Goal: Information Seeking & Learning: Learn about a topic

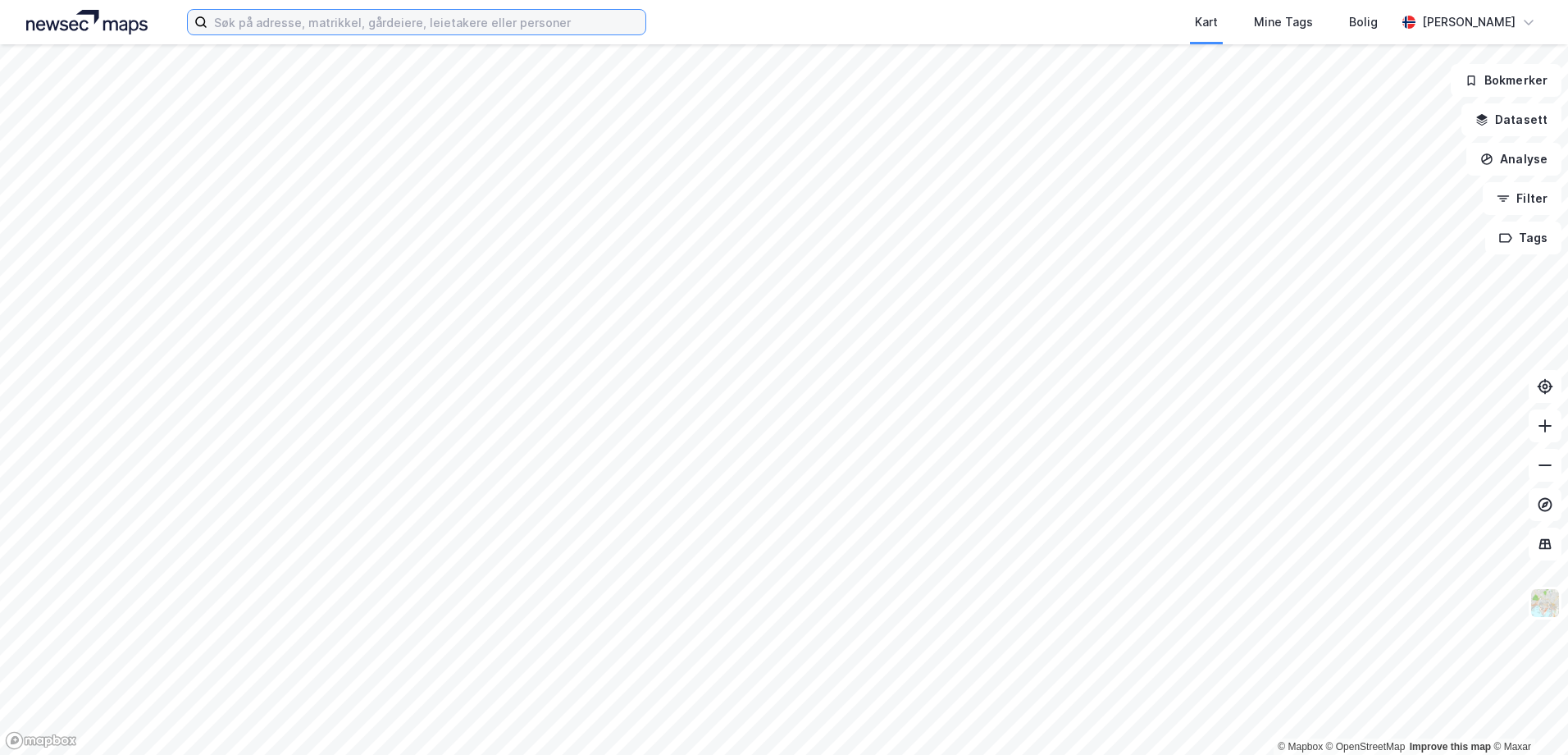
click at [227, 25] on input at bounding box center [426, 22] width 438 height 25
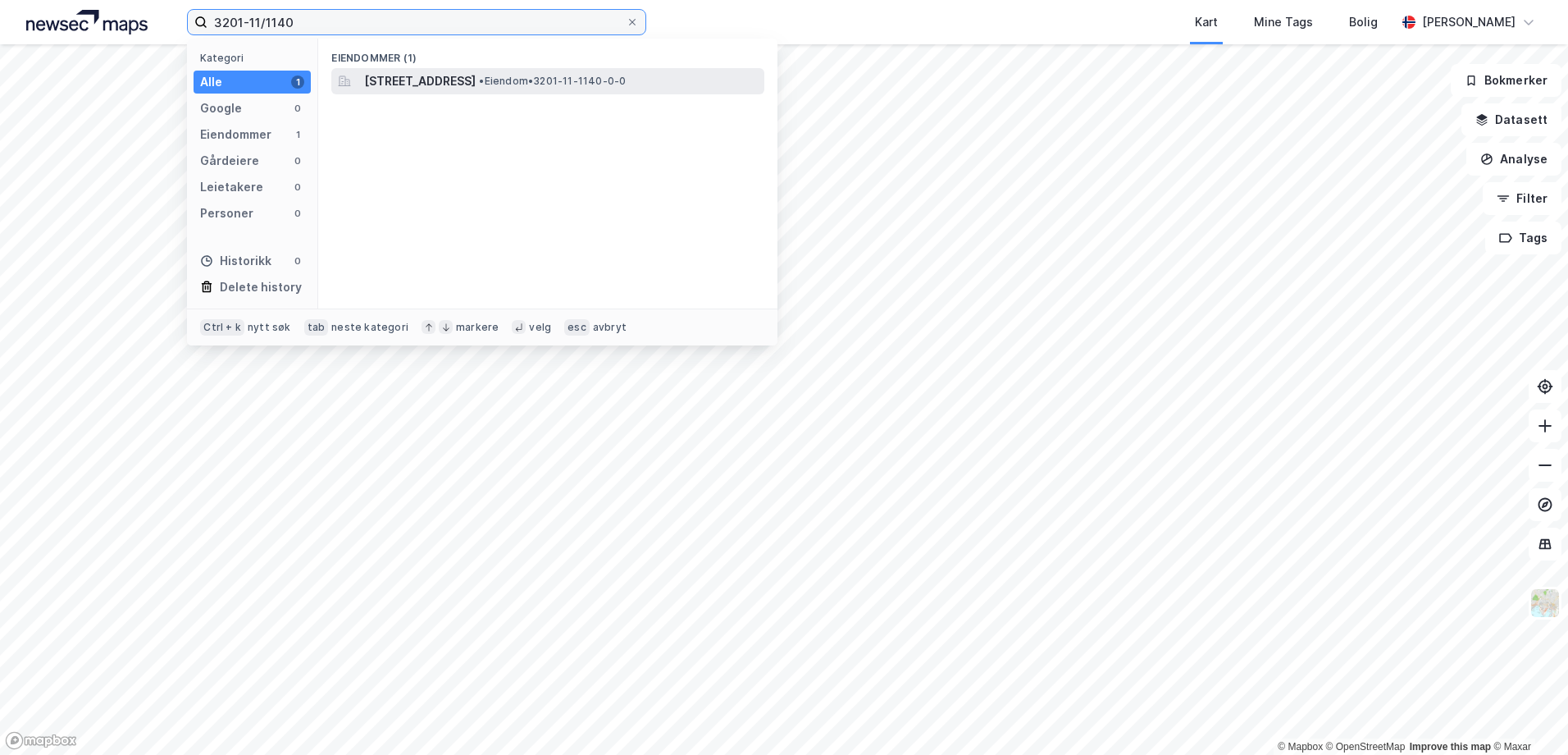
type input "3201-11/1140"
click at [406, 71] on span "[STREET_ADDRESS]" at bounding box center [419, 81] width 111 height 20
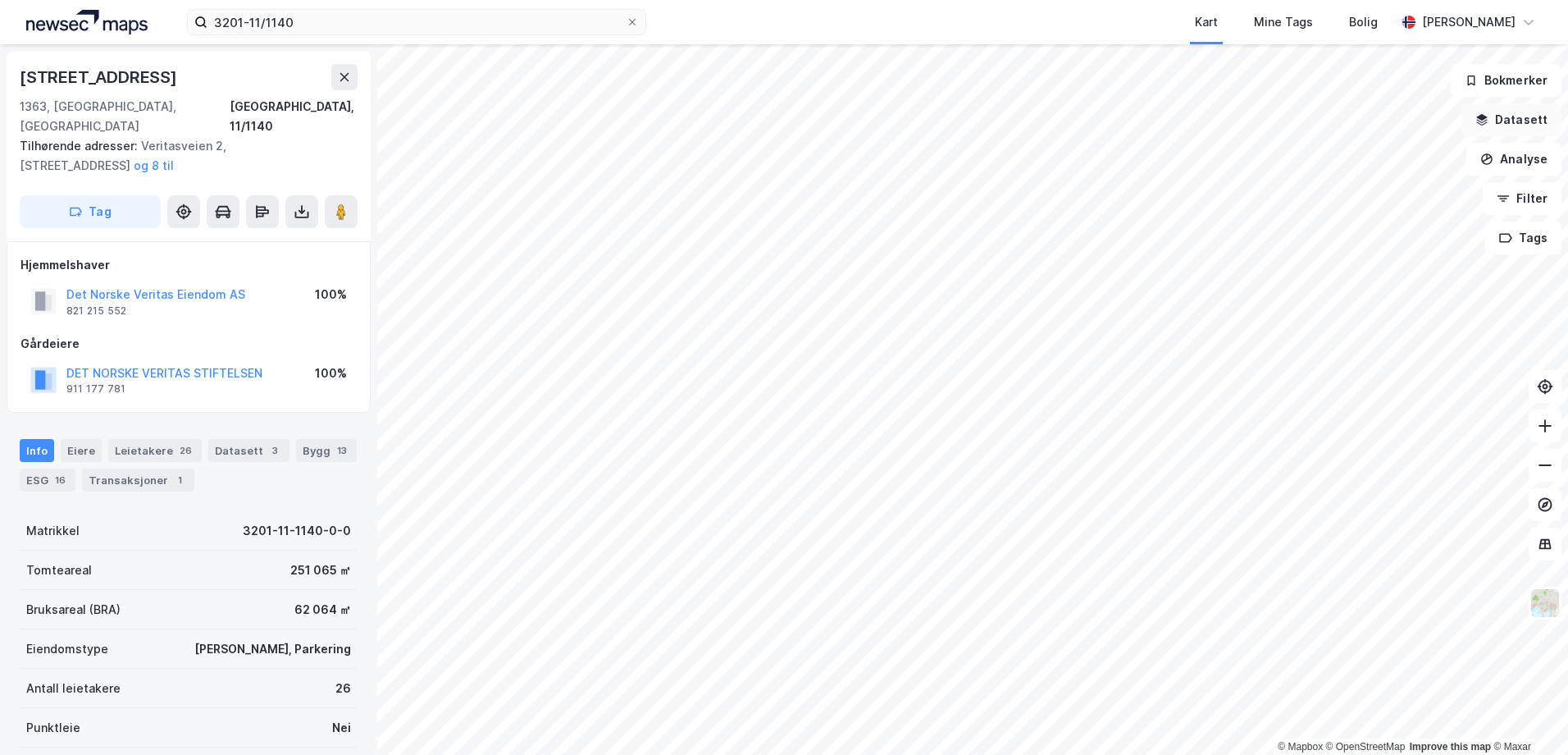
click at [1481, 123] on icon "button" at bounding box center [1481, 120] width 13 height 13
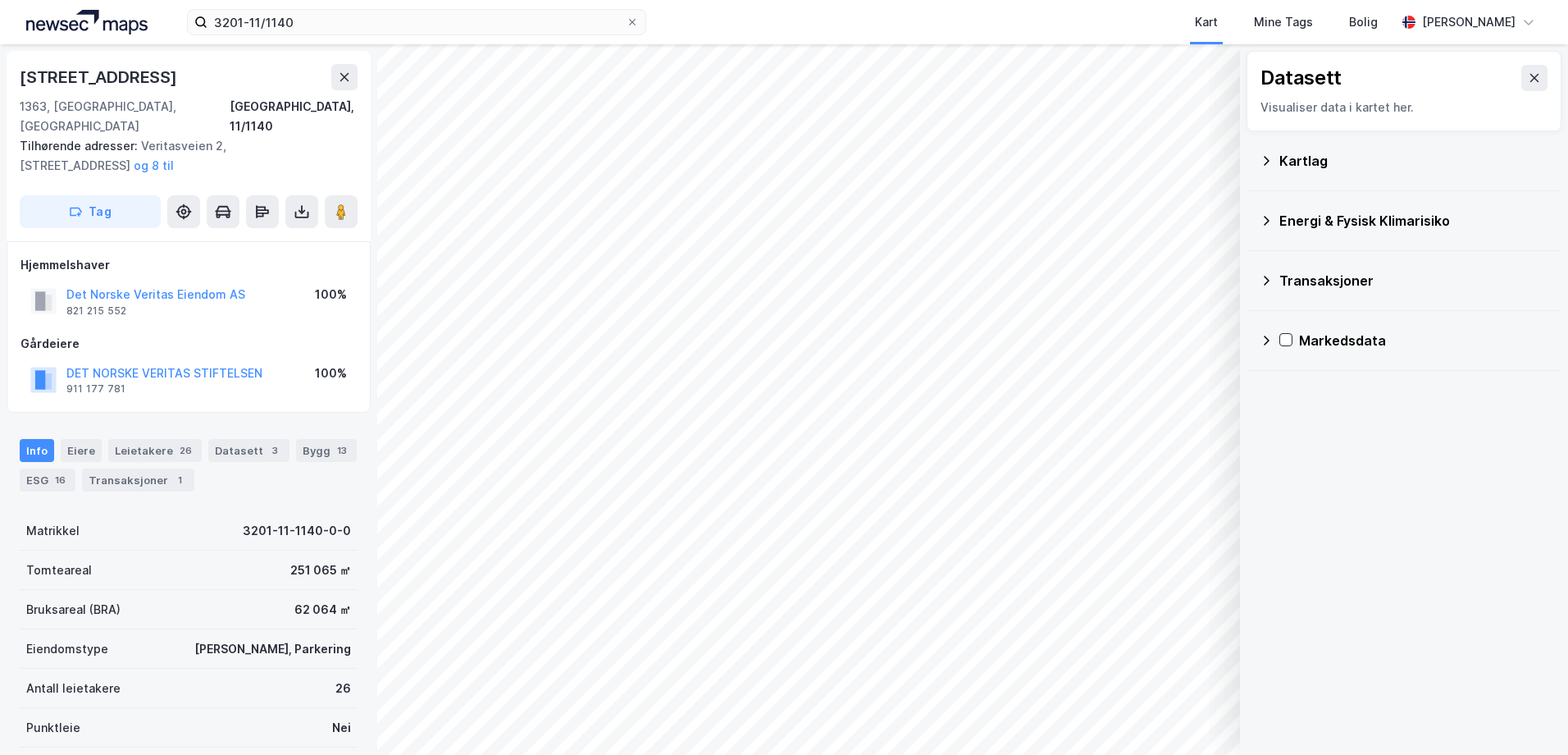
click at [1276, 164] on div "Kartlag" at bounding box center [1404, 160] width 289 height 39
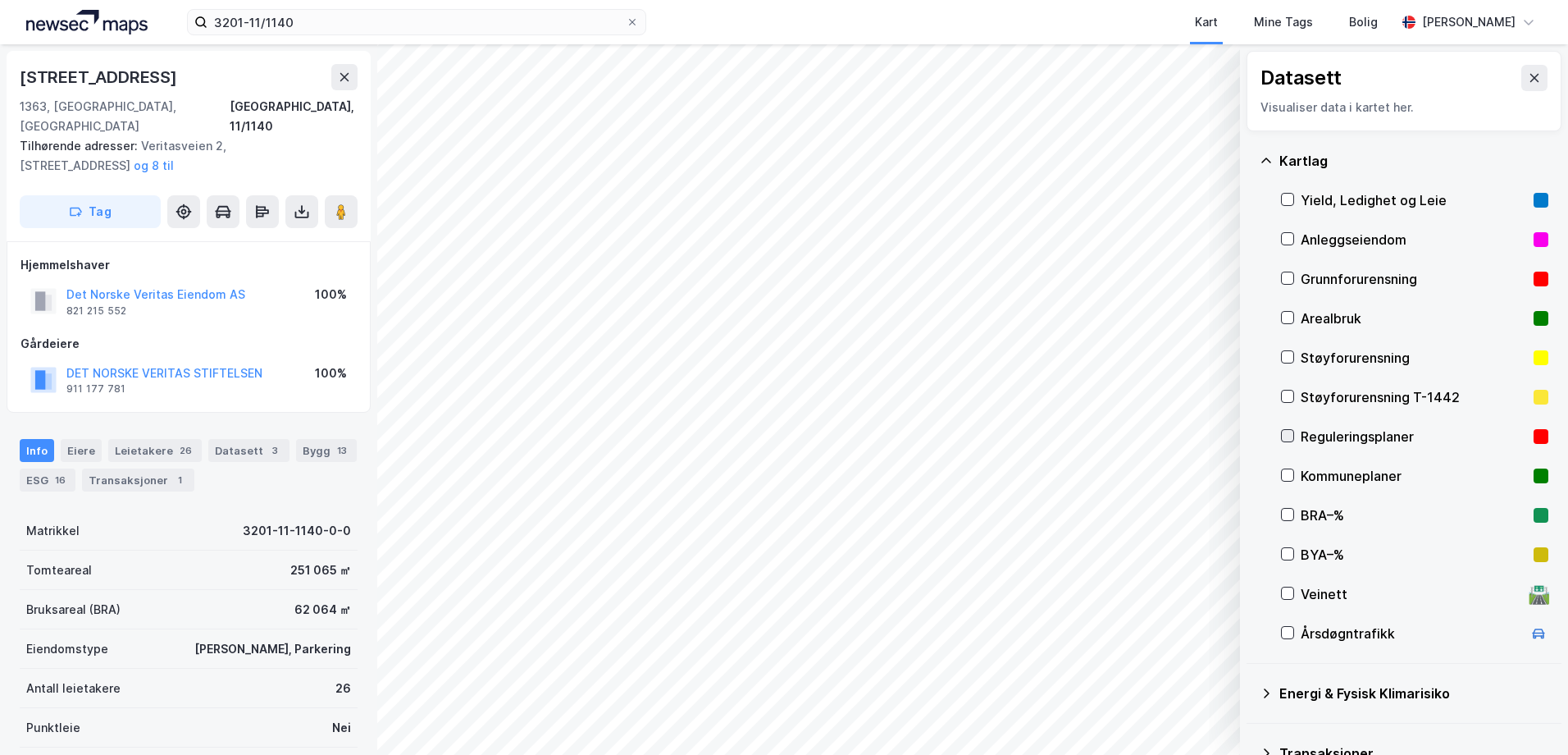
click at [1285, 439] on icon at bounding box center [1287, 435] width 12 height 12
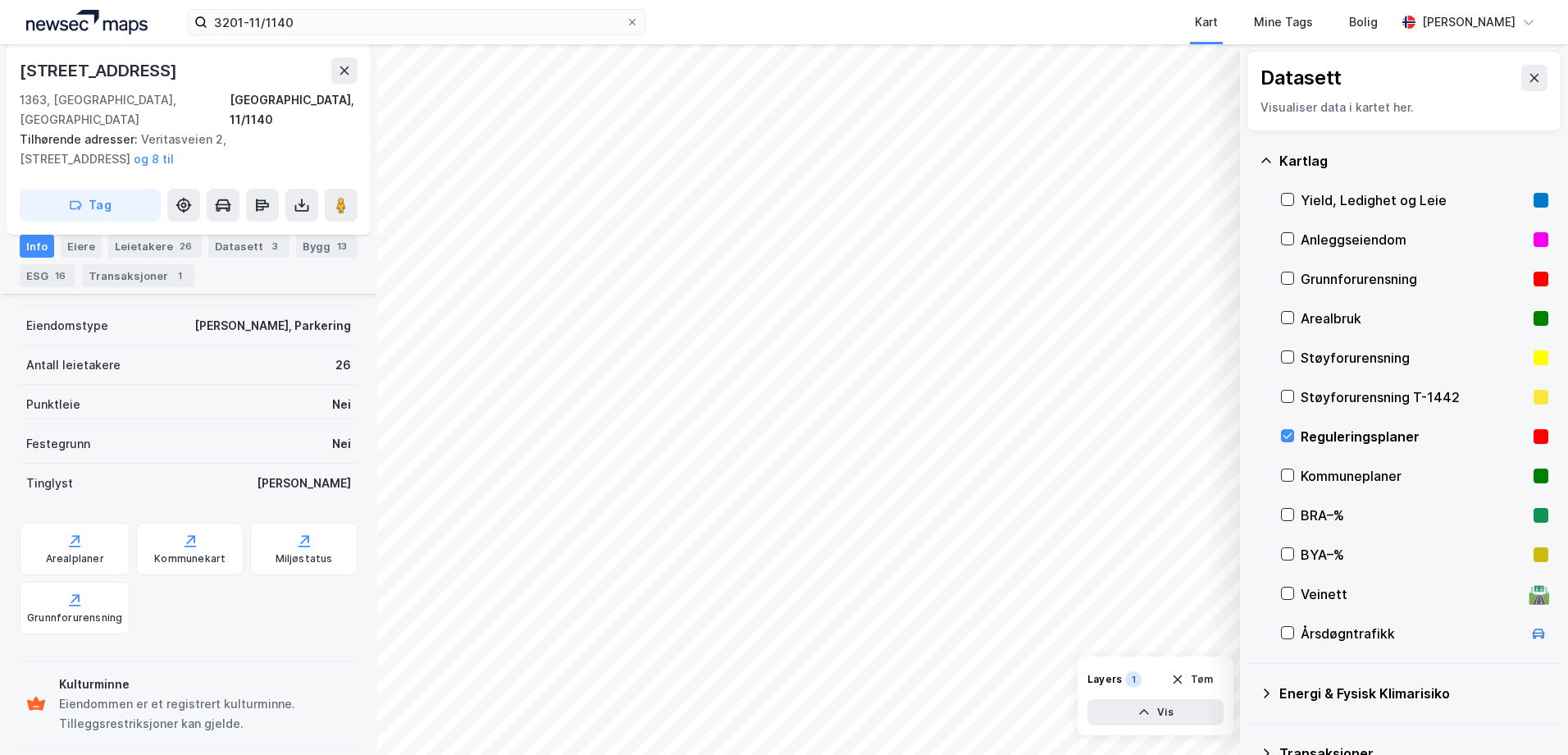
scroll to position [328, 0]
click at [77, 548] on div "Arealplaner" at bounding box center [75, 554] width 58 height 13
click at [1292, 437] on icon at bounding box center [1287, 435] width 12 height 12
click at [1266, 161] on icon at bounding box center [1266, 161] width 13 height 13
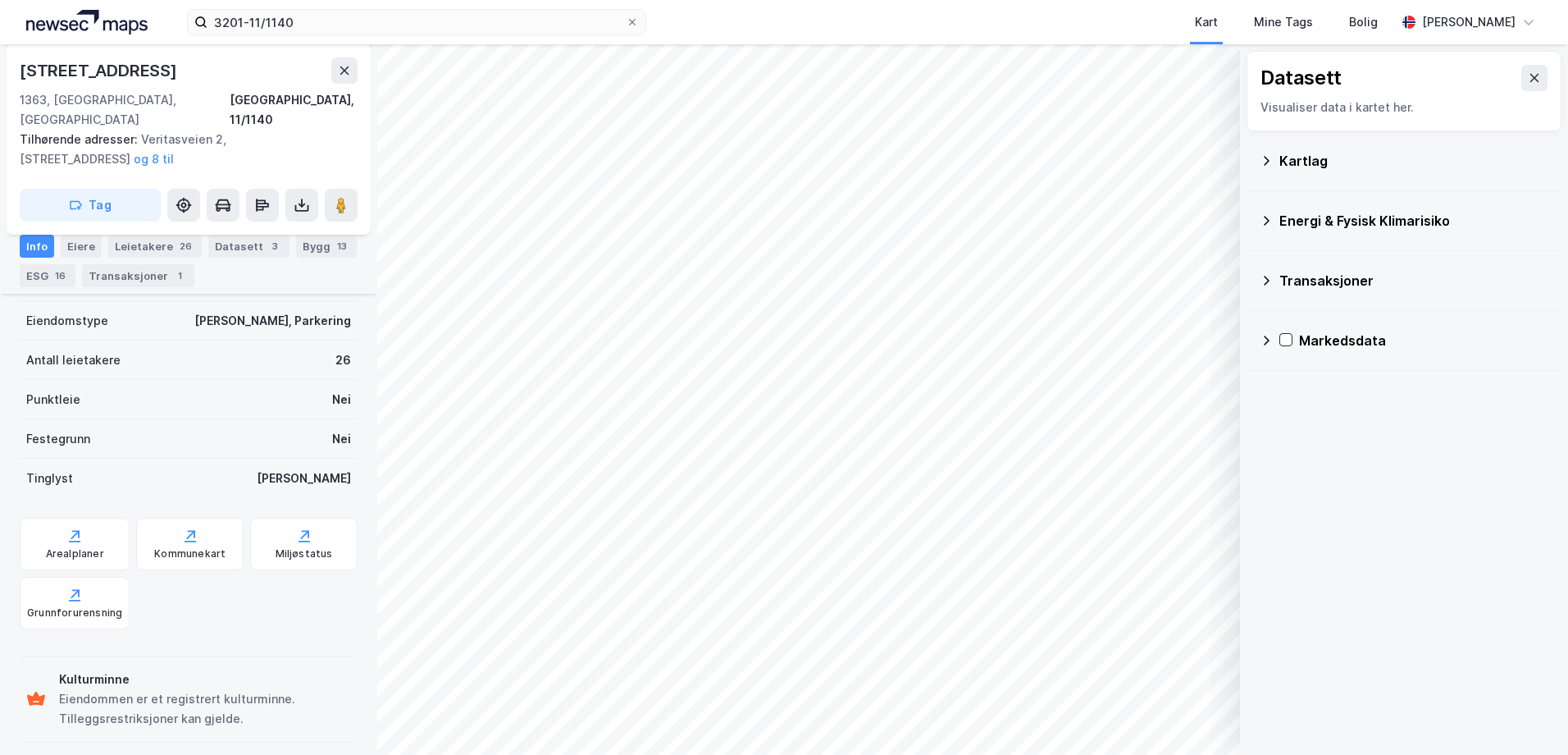
click at [1260, 219] on icon at bounding box center [1266, 220] width 13 height 13
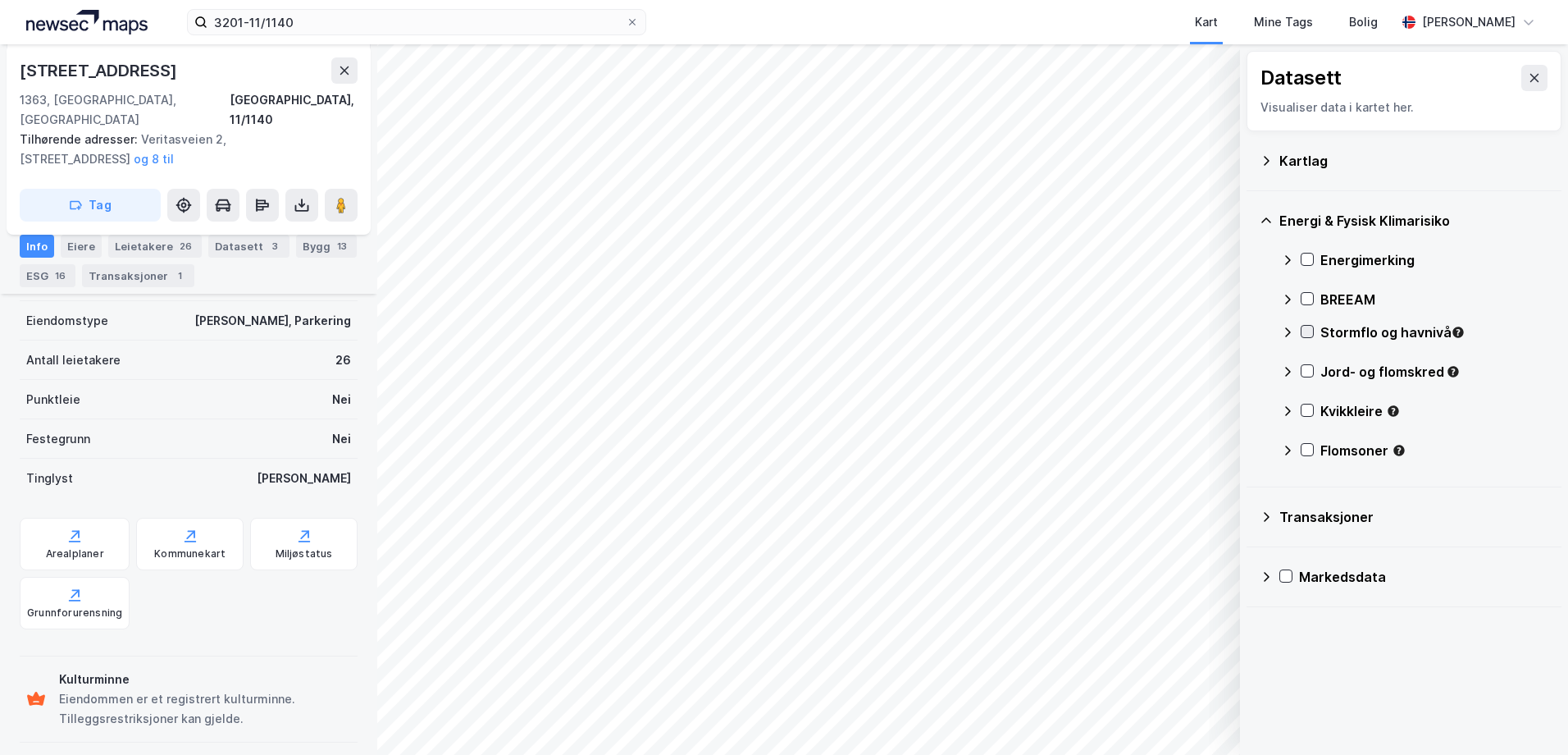
click at [1312, 337] on div at bounding box center [1307, 331] width 13 height 13
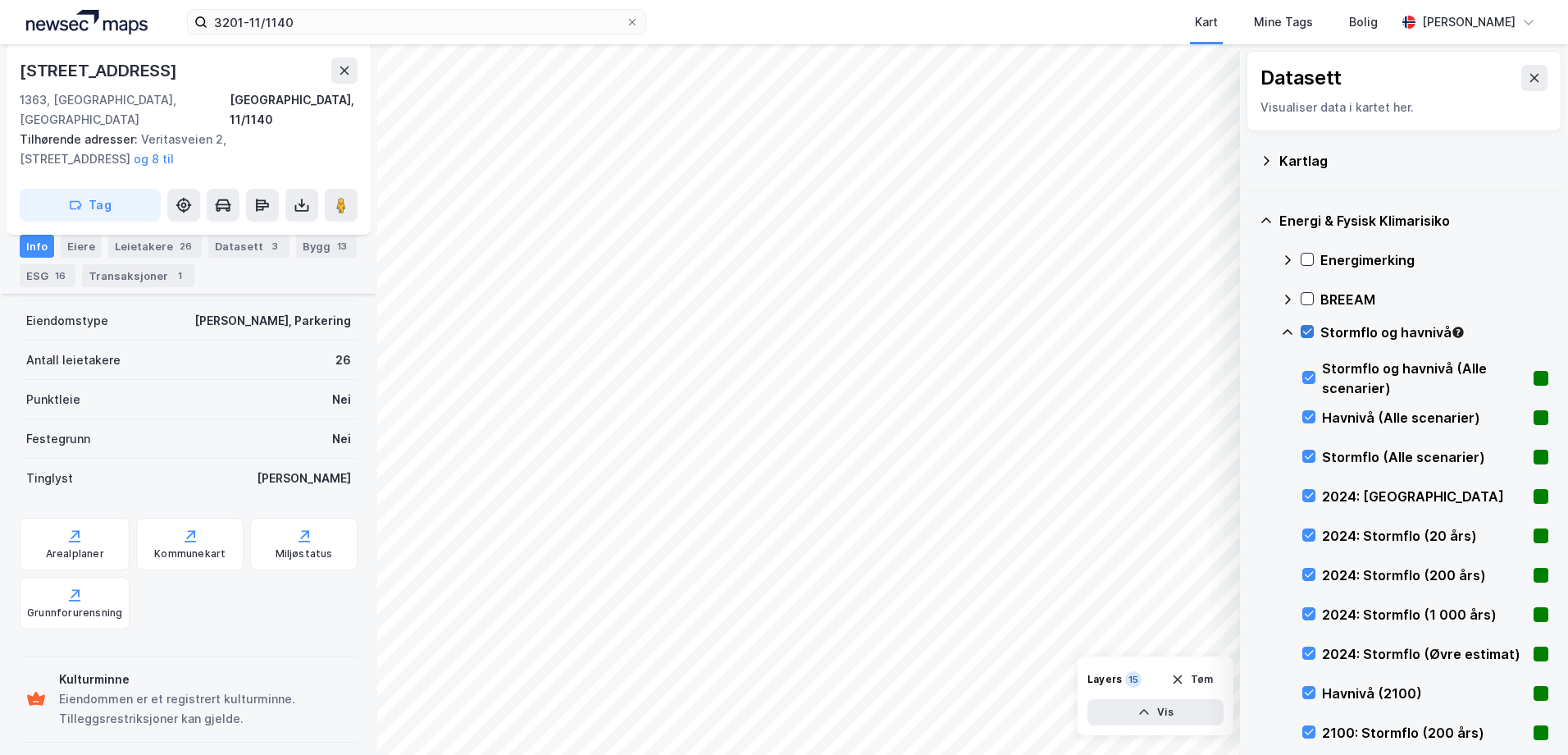
click at [1306, 332] on icon at bounding box center [1307, 331] width 12 height 12
drag, startPoint x: 1307, startPoint y: 328, endPoint x: 1302, endPoint y: 337, distance: 10.3
click at [1307, 328] on icon at bounding box center [1307, 331] width 12 height 12
click at [1278, 328] on div "Energi & Fysisk Klimarisiko Energimerking BREEAM Stormflo og havnivå Stormflo o…" at bounding box center [1404, 634] width 315 height 887
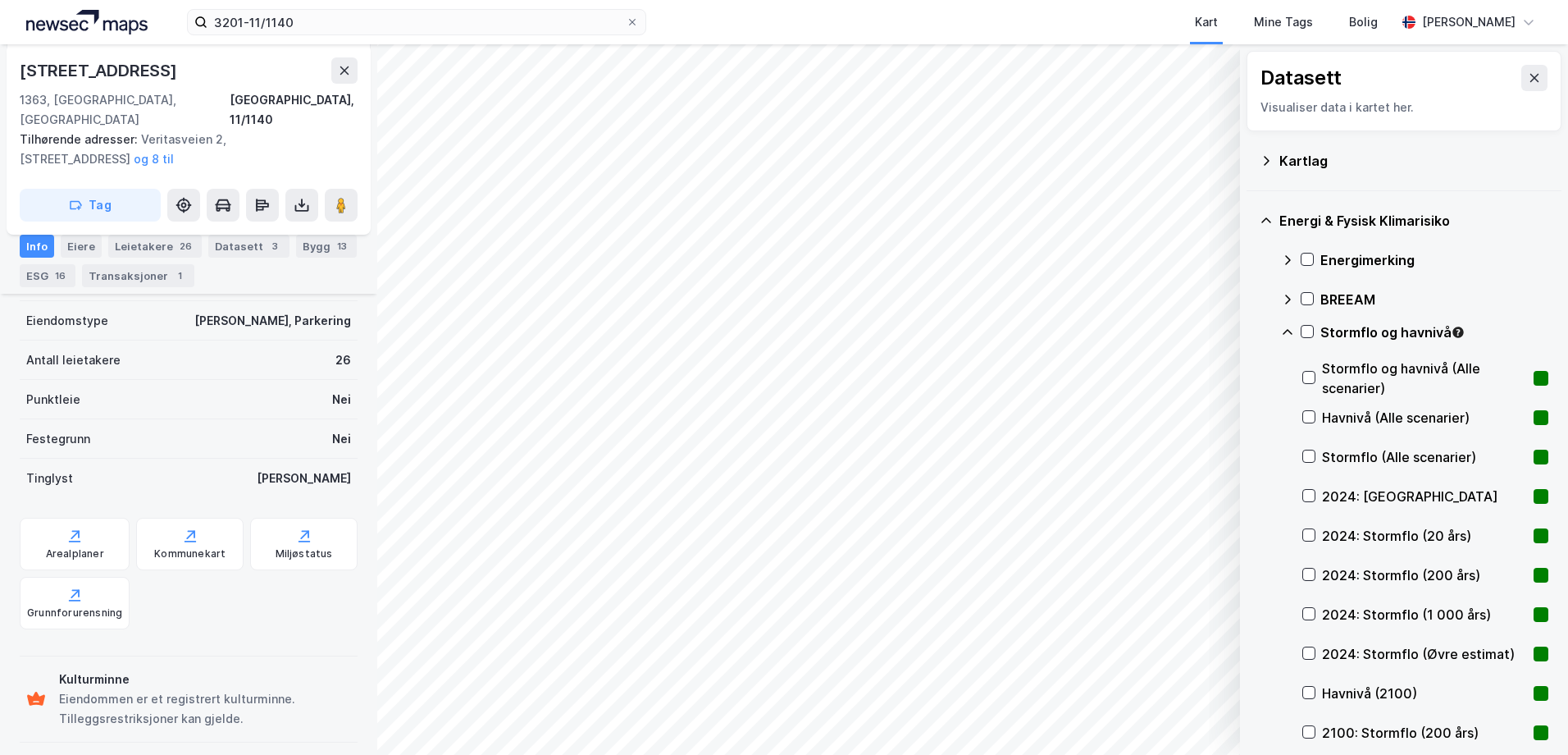
click at [1287, 332] on icon at bounding box center [1287, 332] width 13 height 13
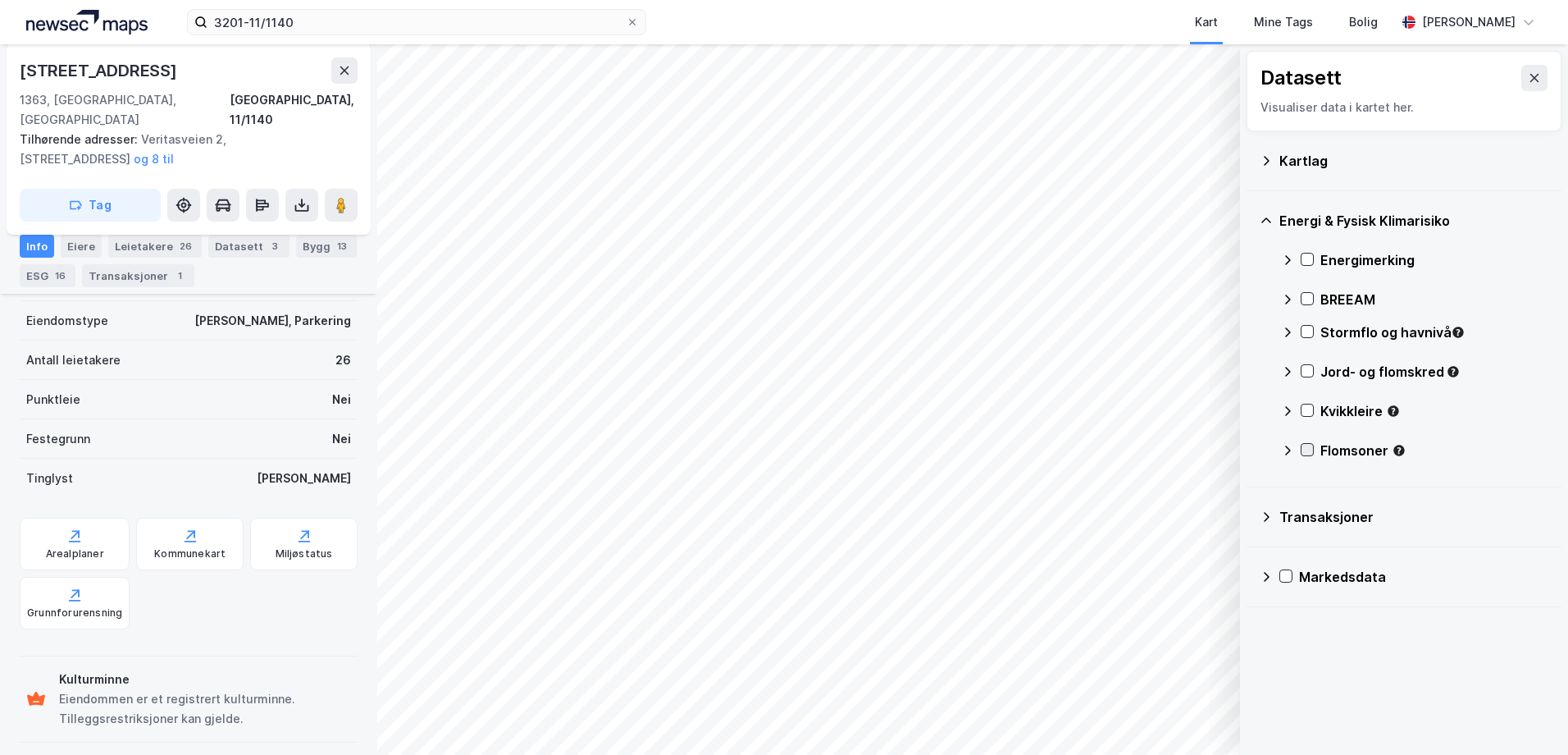
click at [1310, 448] on icon at bounding box center [1308, 450] width 9 height 5
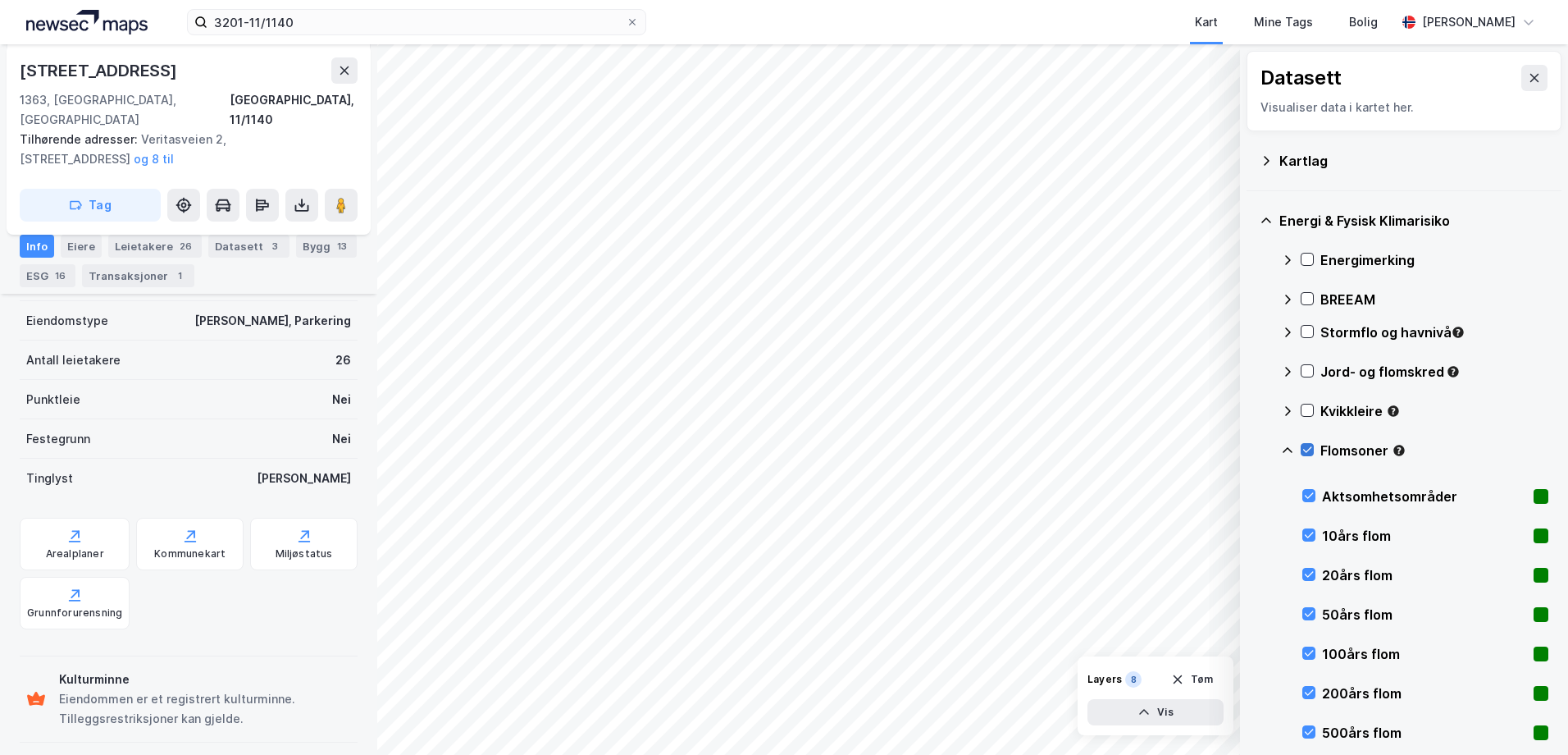
click at [1310, 449] on icon at bounding box center [1308, 450] width 9 height 5
click at [1288, 449] on icon at bounding box center [1287, 450] width 10 height 5
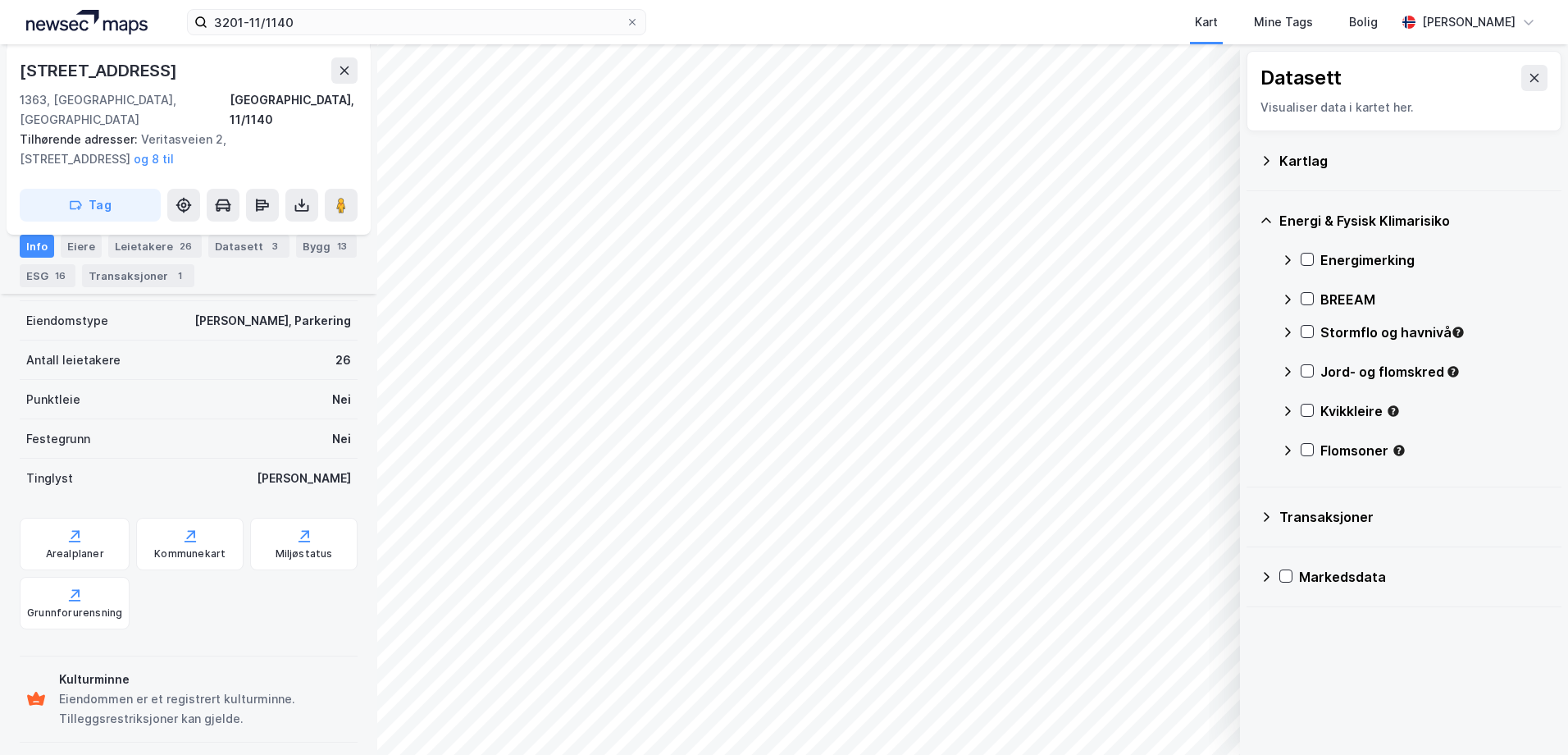
click at [1315, 410] on div "Kvikkleire" at bounding box center [1414, 417] width 268 height 39
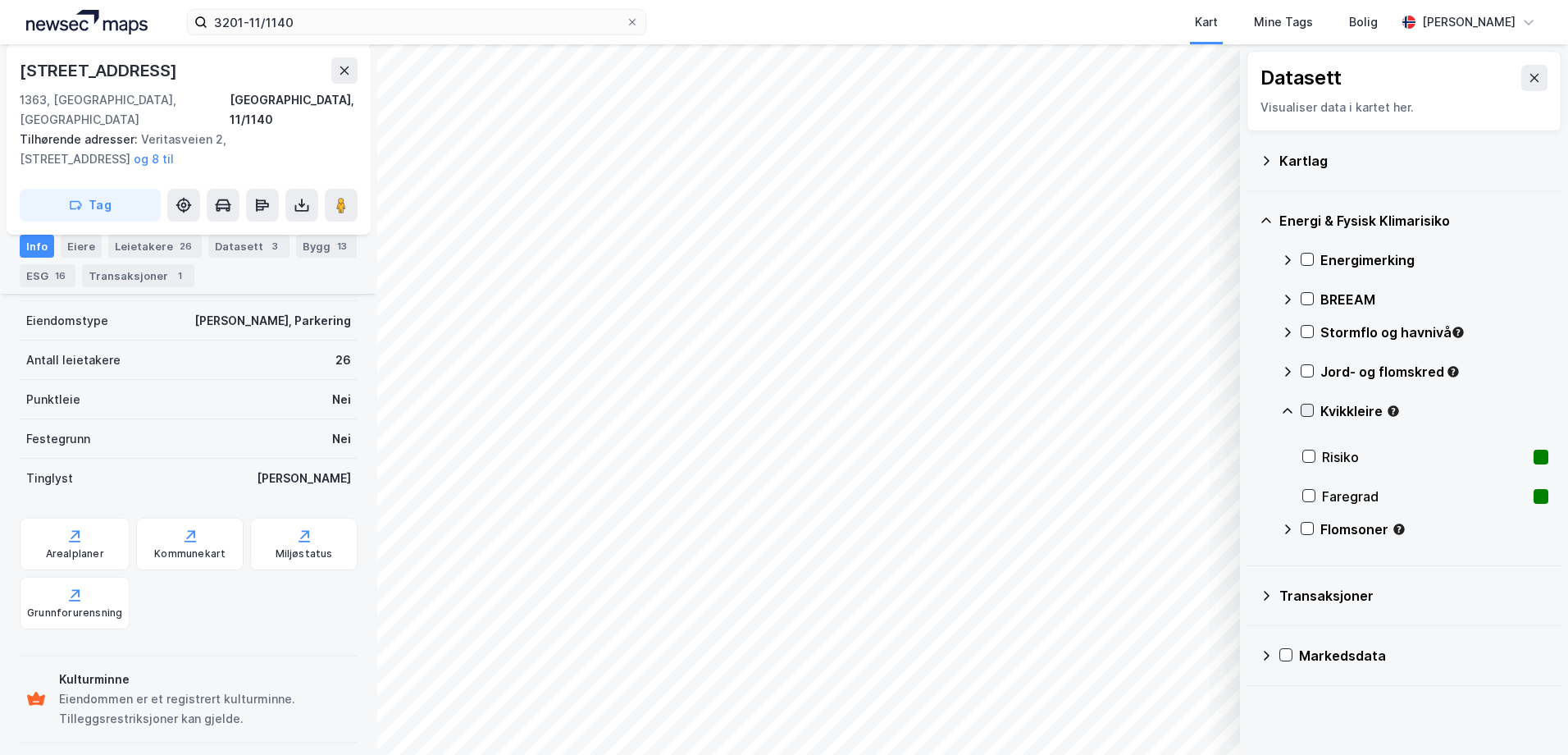
click at [1308, 409] on icon at bounding box center [1307, 409] width 12 height 12
